Goal: Task Accomplishment & Management: Manage account settings

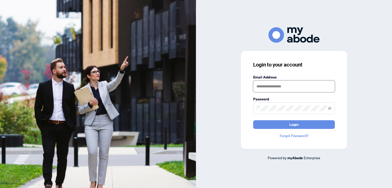
click at [264, 86] on input "text" at bounding box center [294, 87] width 82 height 12
type input "**********"
click at [253, 120] on button "Login" at bounding box center [294, 124] width 82 height 9
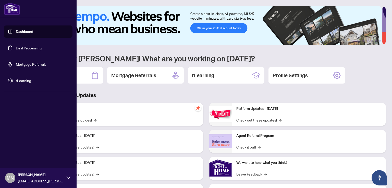
click at [24, 47] on link "Deal Processing" at bounding box center [29, 48] width 26 height 5
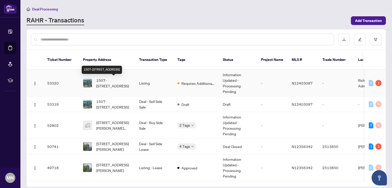
click at [108, 81] on span "1507-7165 Yonge St, Markham, Ontario L3T 0C9, Canada" at bounding box center [113, 83] width 35 height 11
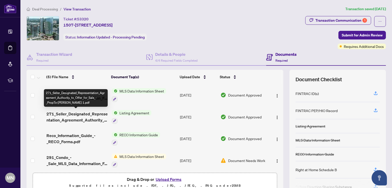
click at [70, 114] on span "271_Seller_Designated_Representation_Agreement_Authority_to_Offer_for_Sale_-_Pr…" at bounding box center [76, 117] width 61 height 12
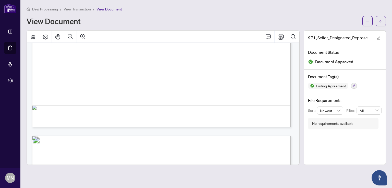
scroll to position [204, 0]
